Goal: Feedback & Contribution: Leave review/rating

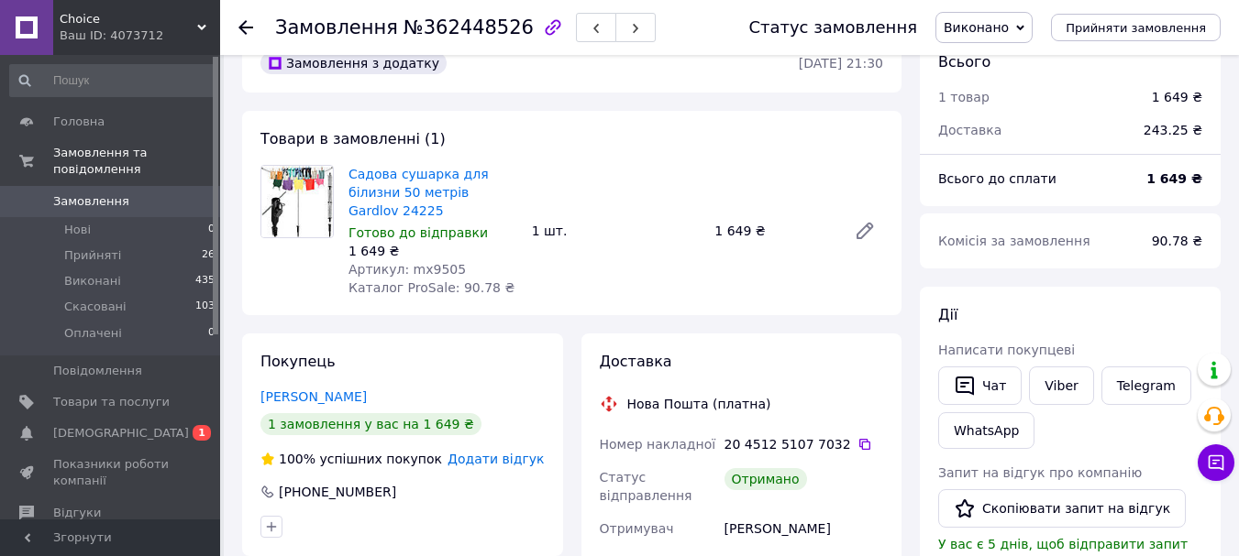
scroll to position [39, 0]
click at [77, 505] on span "Відгуки" at bounding box center [77, 513] width 48 height 17
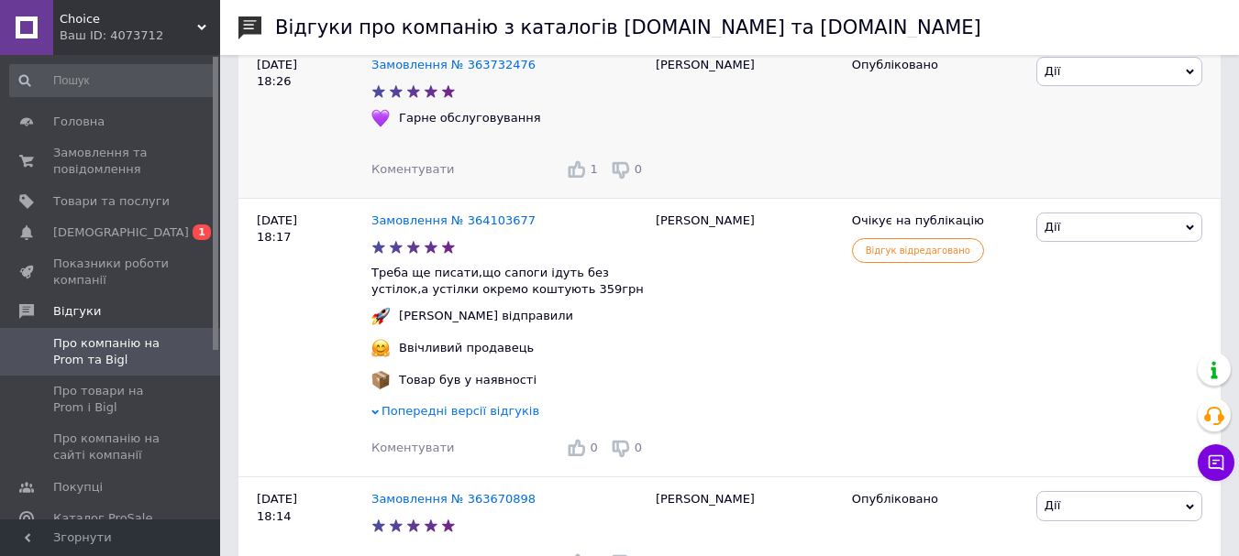
scroll to position [354, 0]
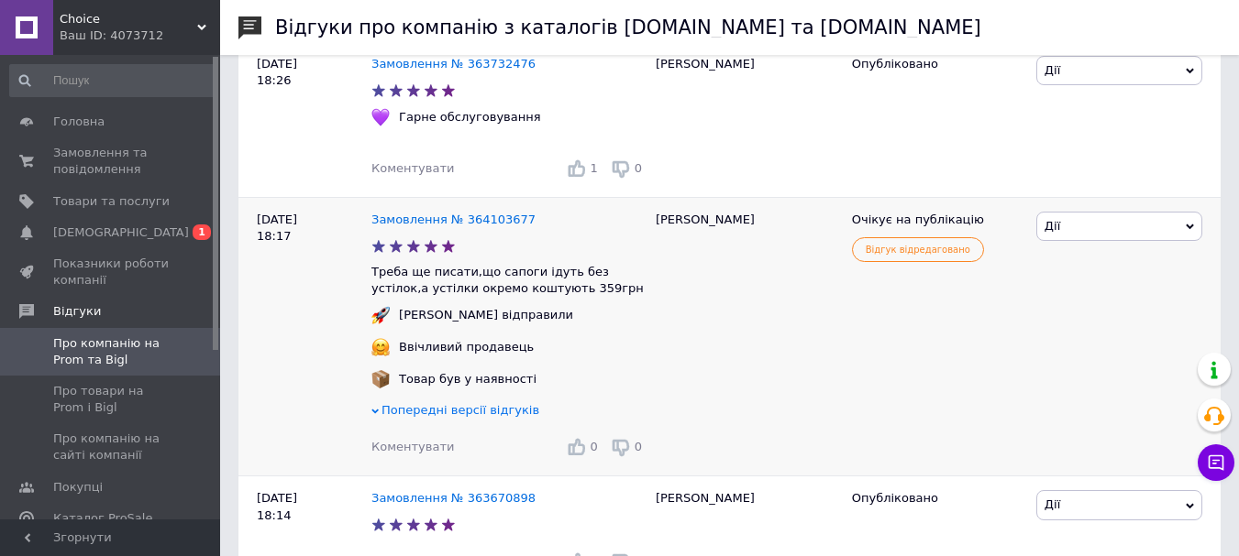
click at [503, 413] on span "Попередні версії відгуків" at bounding box center [460, 410] width 158 height 14
click at [476, 403] on span "Попередні версії відгуків" at bounding box center [460, 410] width 158 height 14
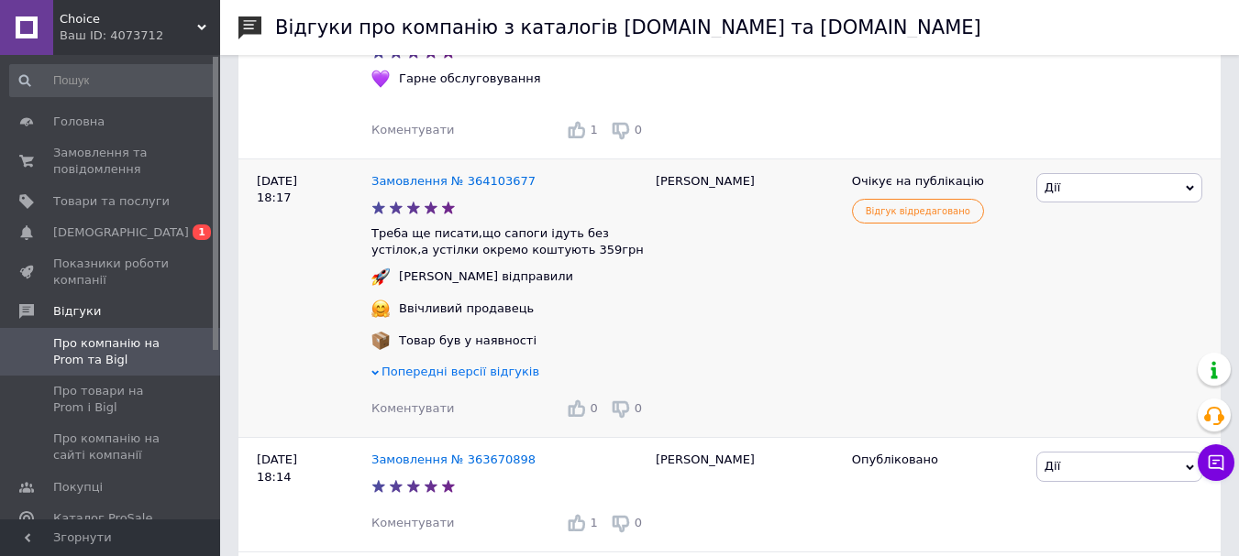
click at [451, 377] on span "Попередні версії відгуків" at bounding box center [460, 372] width 158 height 14
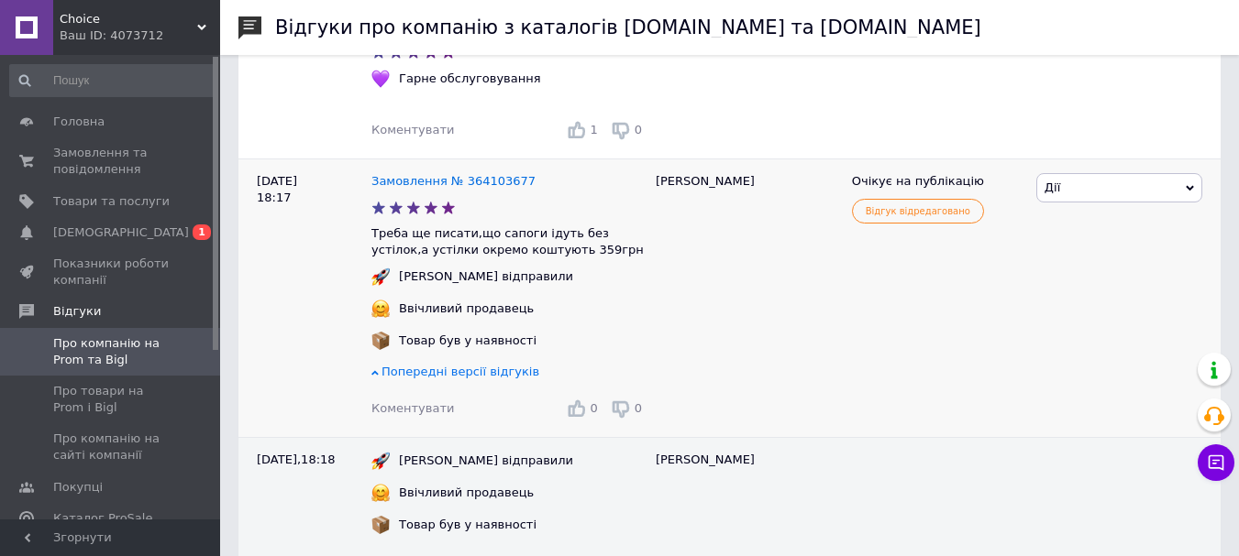
click at [1056, 193] on span "Дії" at bounding box center [1052, 188] width 16 height 14
click at [1095, 279] on li "Опублікувати" at bounding box center [1119, 274] width 164 height 26
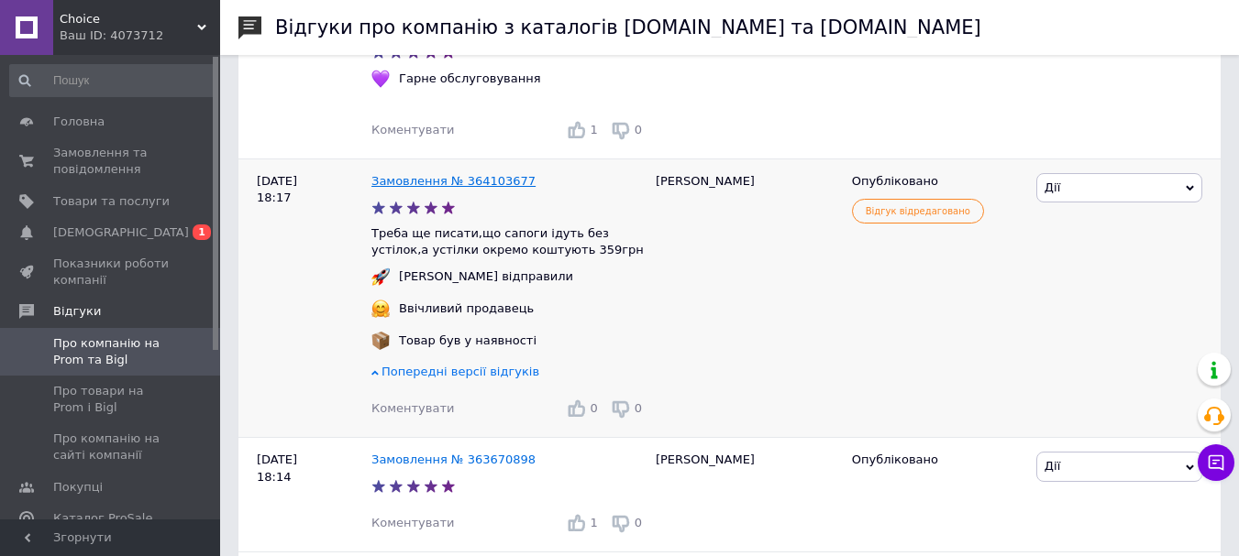
click at [398, 182] on link "Замовлення № 364103677" at bounding box center [453, 181] width 164 height 14
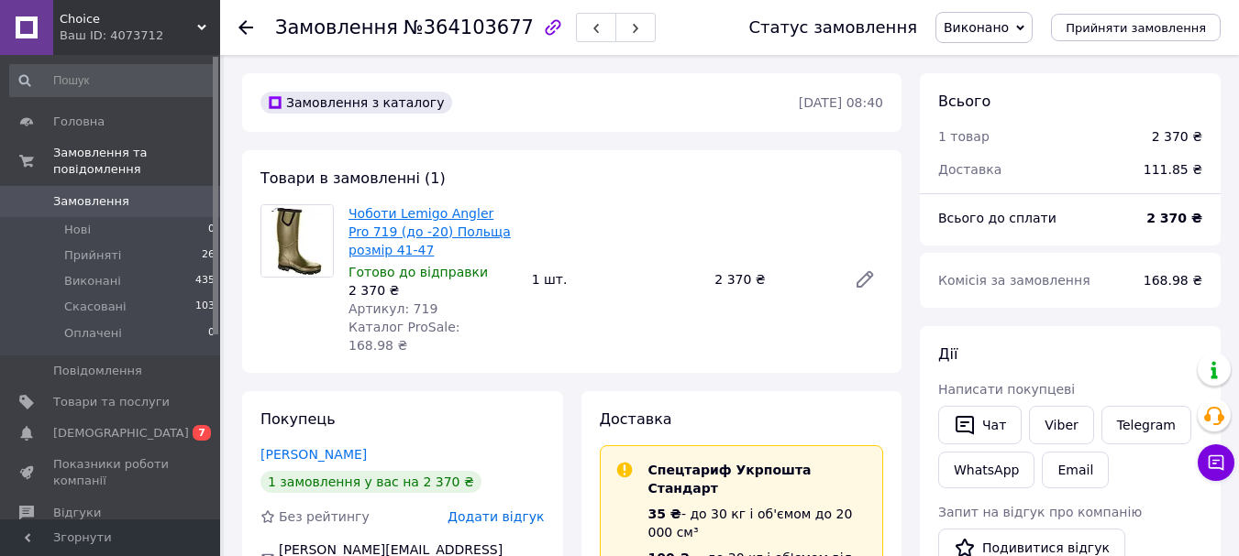
click at [424, 219] on link "Чоботи Lemigo Angler Pro 719 (до -20) Польща розмір 41-47" at bounding box center [429, 231] width 162 height 51
click at [72, 5] on div "Choice Ваш ID: 4073712" at bounding box center [136, 27] width 167 height 55
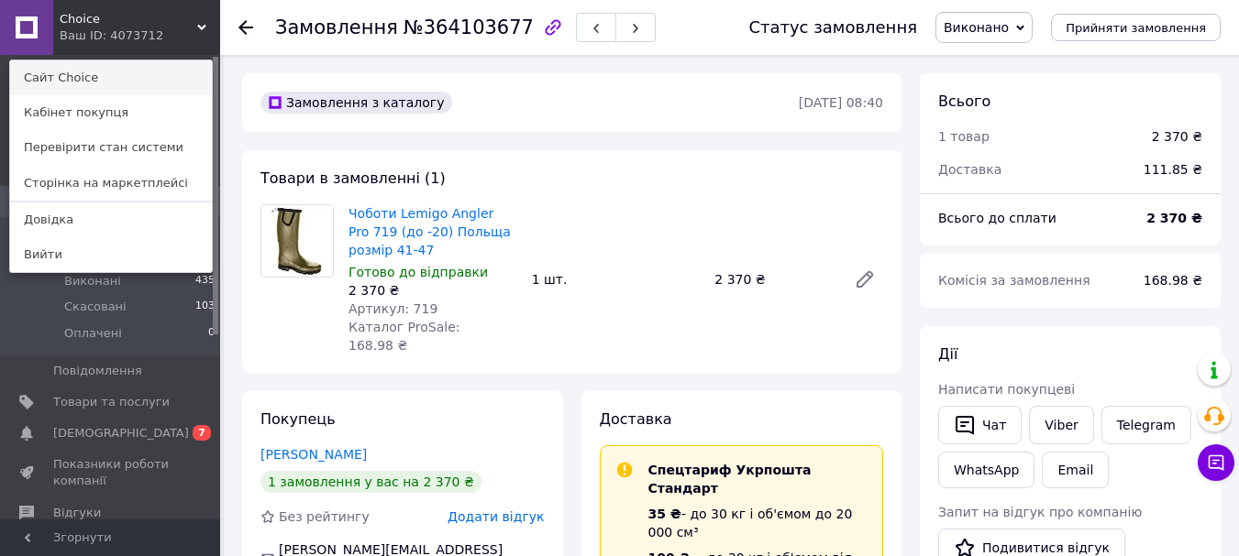
click at [117, 65] on link "Сайт Choice" at bounding box center [111, 78] width 202 height 35
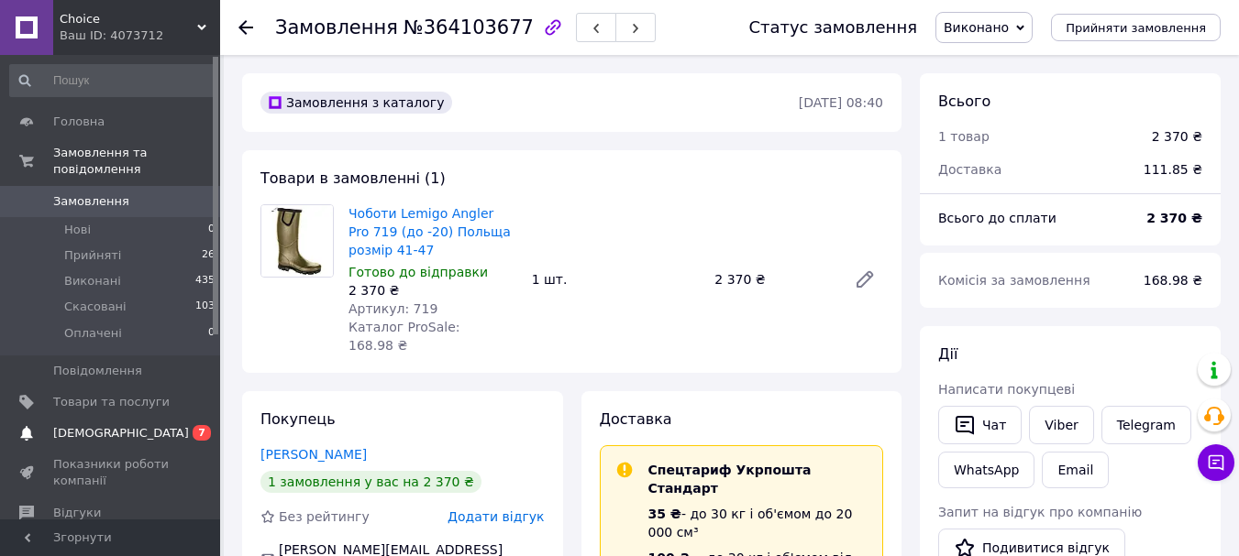
click at [100, 425] on span "[DEMOGRAPHIC_DATA]" at bounding box center [121, 433] width 136 height 17
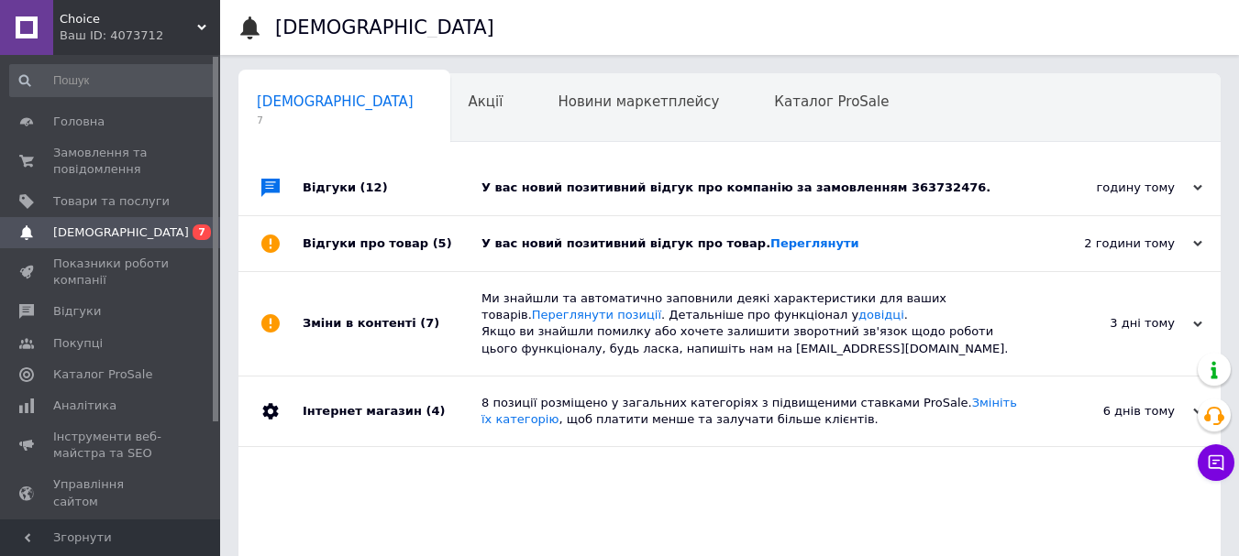
click at [490, 168] on div "У вас новий позитивний відгук про компанію за замовленням 363732476." at bounding box center [749, 187] width 537 height 55
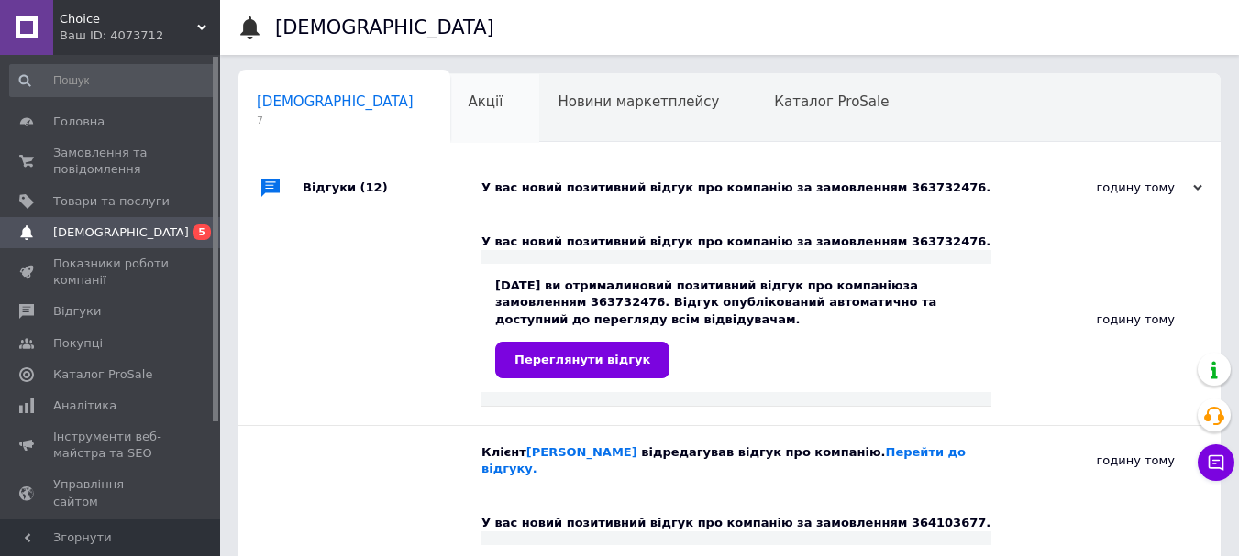
click at [450, 83] on div "Акції 0" at bounding box center [495, 109] width 90 height 70
